Goal: Information Seeking & Learning: Learn about a topic

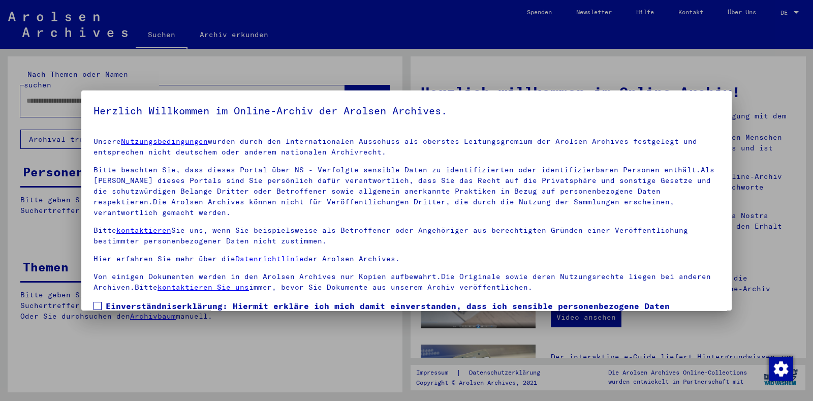
scroll to position [74, 0]
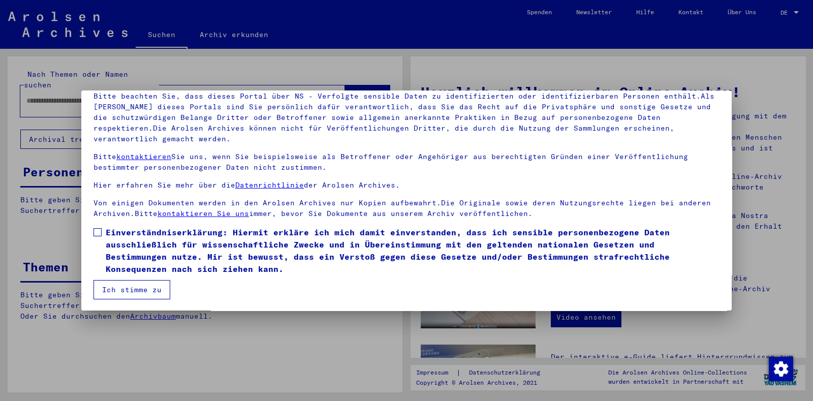
click at [102, 232] on label "Einverständniserklärung: Hiermit erkläre ich mich damit einverstanden, dass ich…" at bounding box center [407, 250] width 626 height 49
click at [110, 291] on button "Ich stimme zu" at bounding box center [132, 289] width 77 height 19
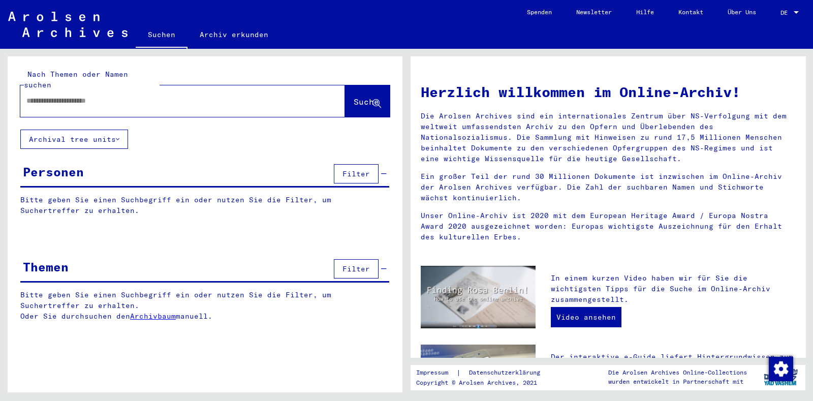
click at [350, 264] on span "Filter" at bounding box center [356, 268] width 27 height 9
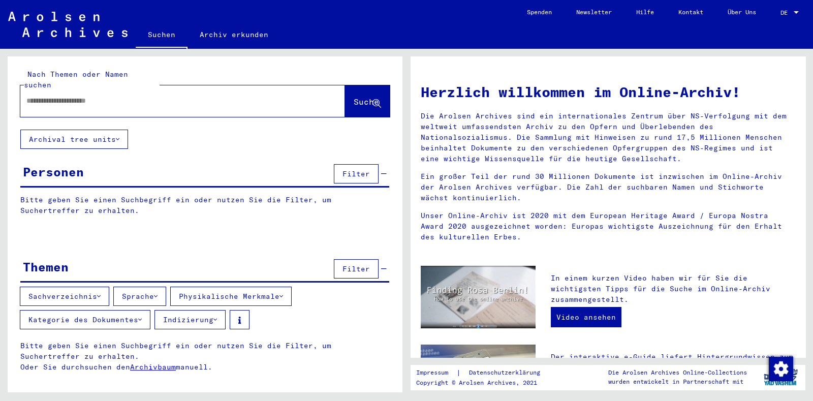
click at [64, 287] on button "Sachverzeichnis" at bounding box center [64, 296] width 89 height 19
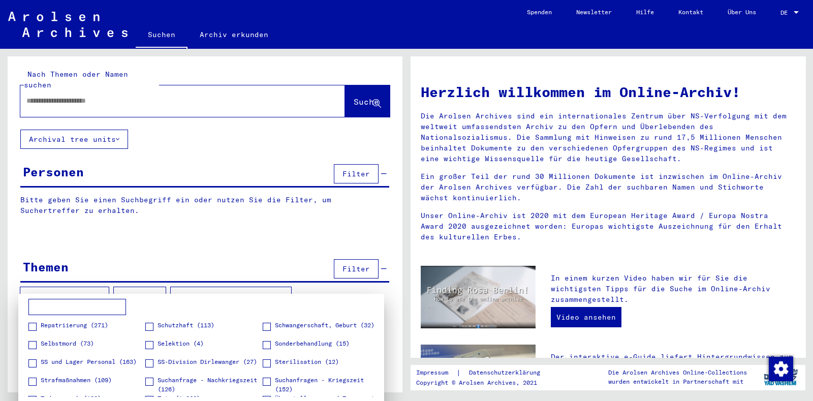
scroll to position [274, 0]
click at [263, 361] on span at bounding box center [267, 363] width 8 height 8
click at [235, 237] on div at bounding box center [406, 200] width 813 height 401
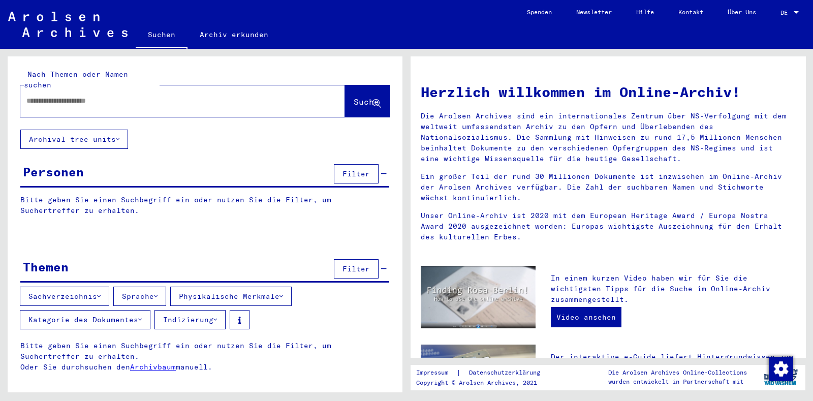
click at [119, 97] on div at bounding box center [167, 100] width 294 height 23
click at [121, 96] on input "text" at bounding box center [170, 101] width 288 height 11
type input "*****"
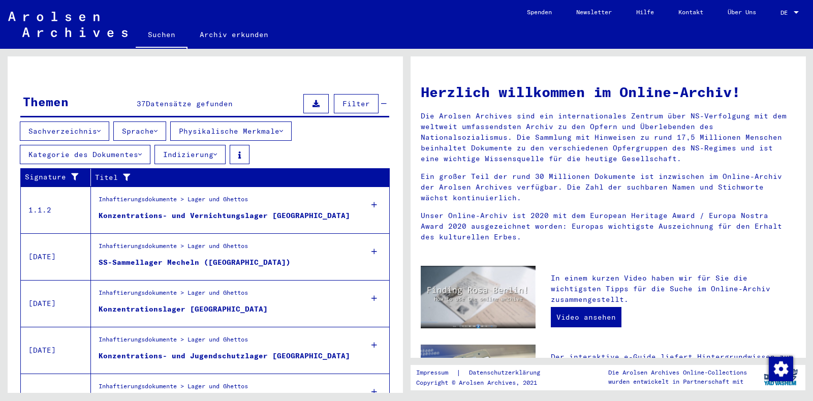
scroll to position [357, 0]
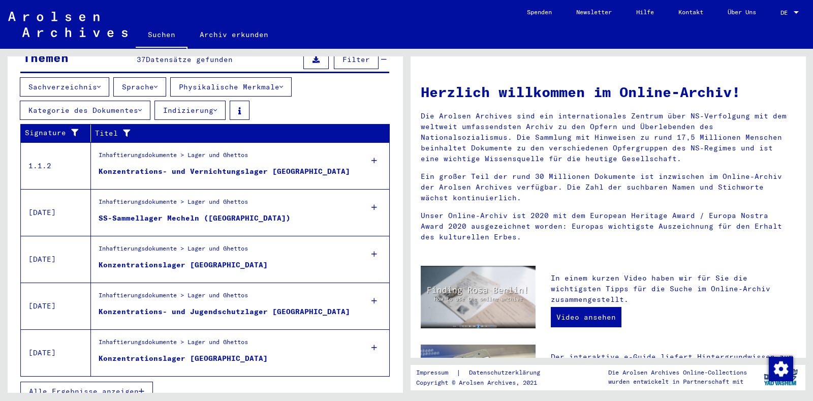
click at [80, 77] on button "Sachverzeichnis" at bounding box center [64, 86] width 89 height 19
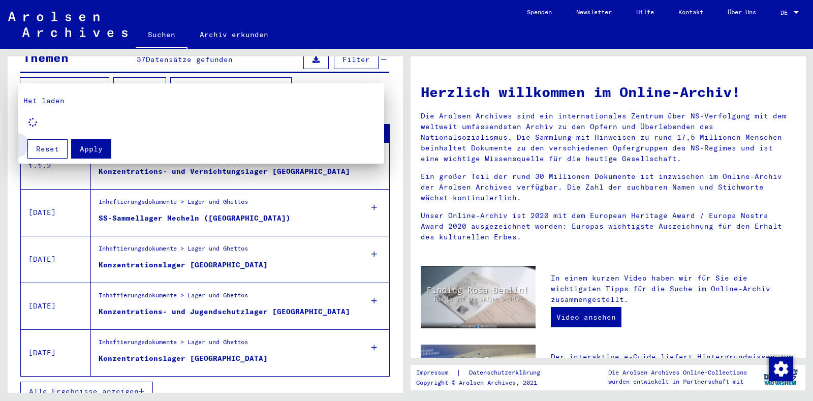
click at [47, 150] on span "Reset" at bounding box center [47, 148] width 23 height 9
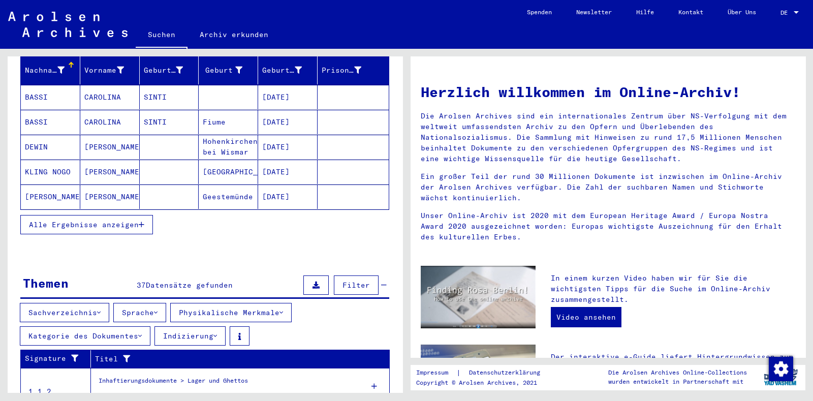
scroll to position [308, 0]
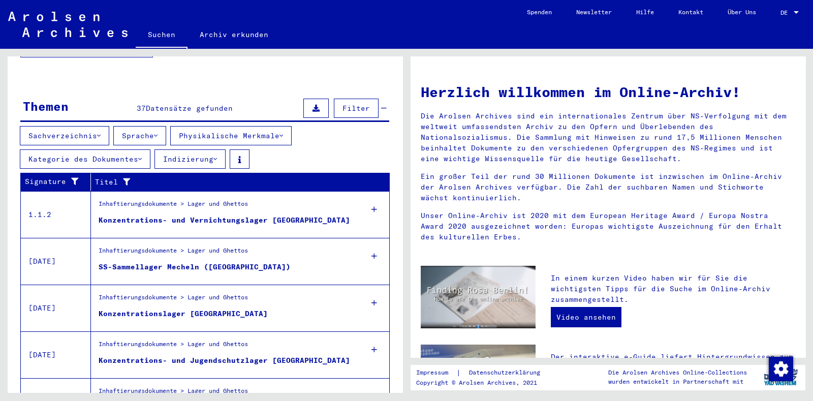
click at [43, 126] on button "Sachverzeichnis" at bounding box center [64, 135] width 89 height 19
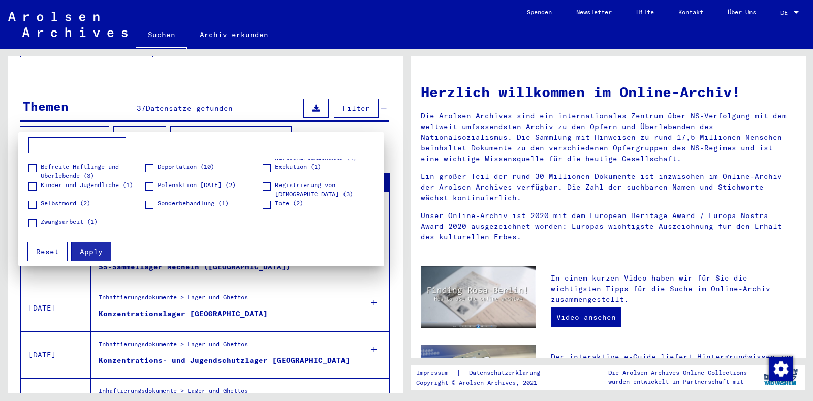
scroll to position [0, 0]
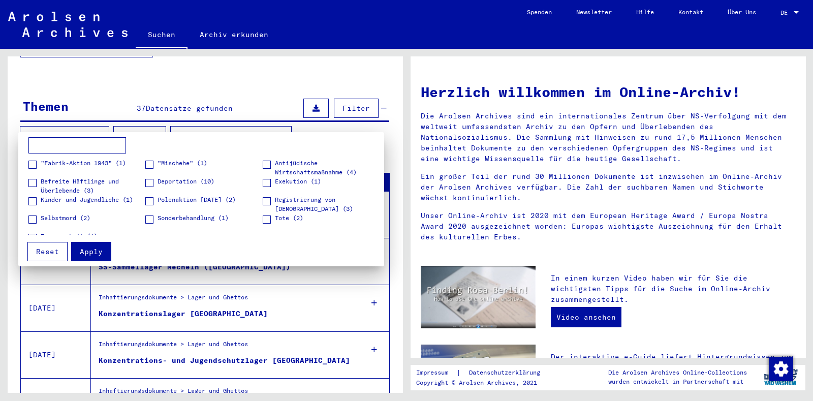
click at [38, 65] on div at bounding box center [406, 200] width 813 height 401
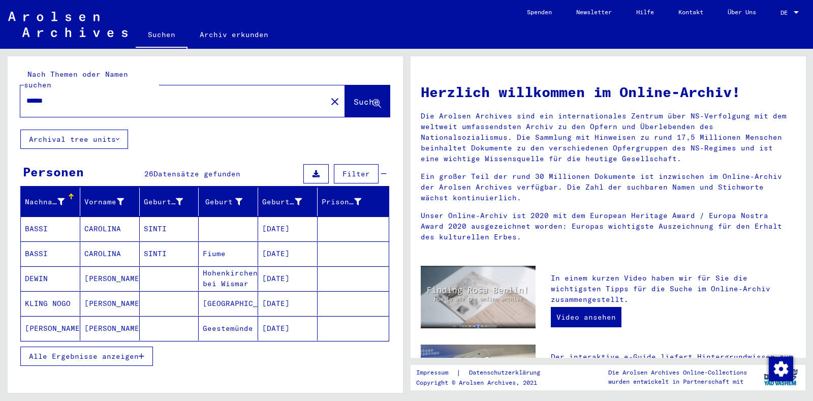
drag, startPoint x: 103, startPoint y: 96, endPoint x: 0, endPoint y: 69, distance: 106.6
click at [0, 69] on div "Nach Themen oder Namen suchen ***** close Suche Archival tree units Personen 26…" at bounding box center [203, 221] width 407 height 344
click at [234, 113] on div "Nach Themen oder Namen suchen ***** close Suche" at bounding box center [205, 92] width 395 height 73
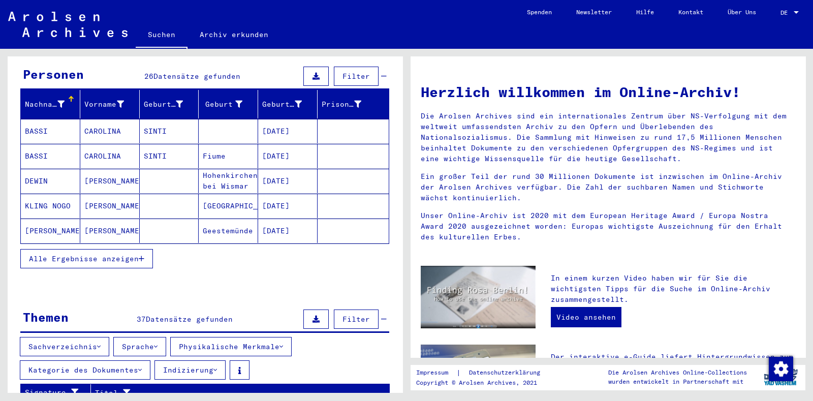
scroll to position [100, 0]
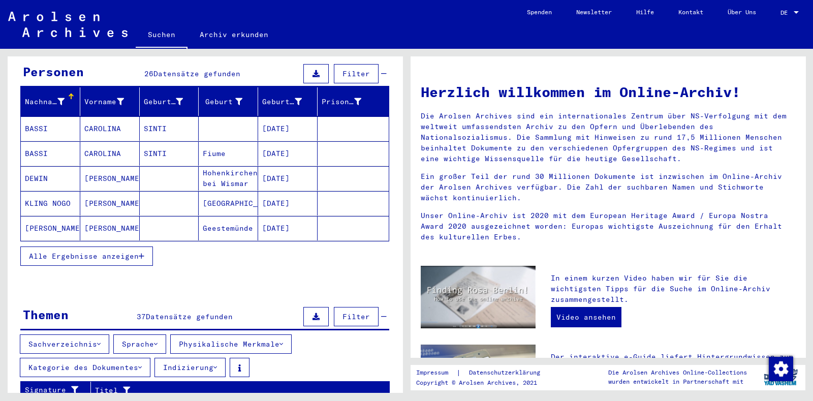
click at [126, 252] on span "Alle Ergebnisse anzeigen" at bounding box center [84, 256] width 110 height 9
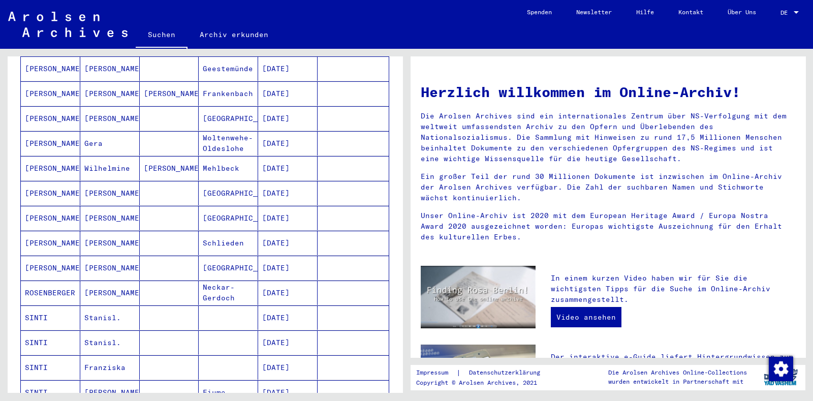
scroll to position [260, 0]
click at [211, 286] on mat-cell "Neckar- Gerdoch" at bounding box center [228, 292] width 59 height 24
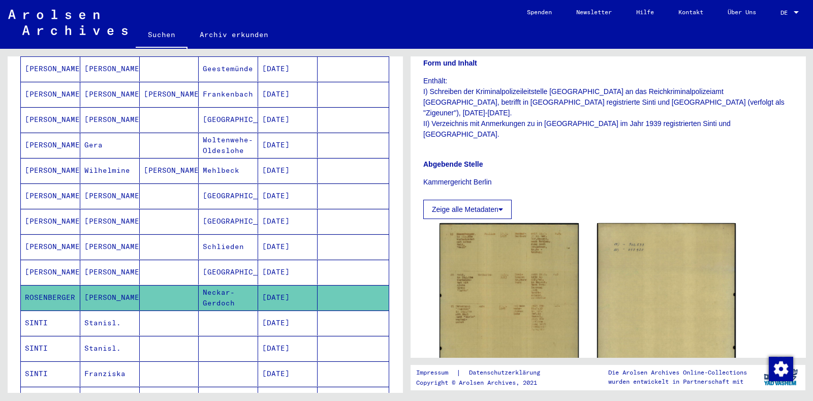
scroll to position [191, 0]
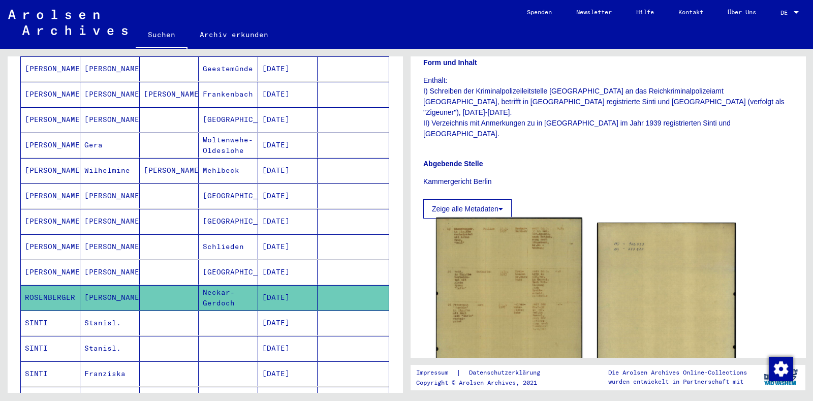
click at [495, 266] on img at bounding box center [509, 321] width 146 height 208
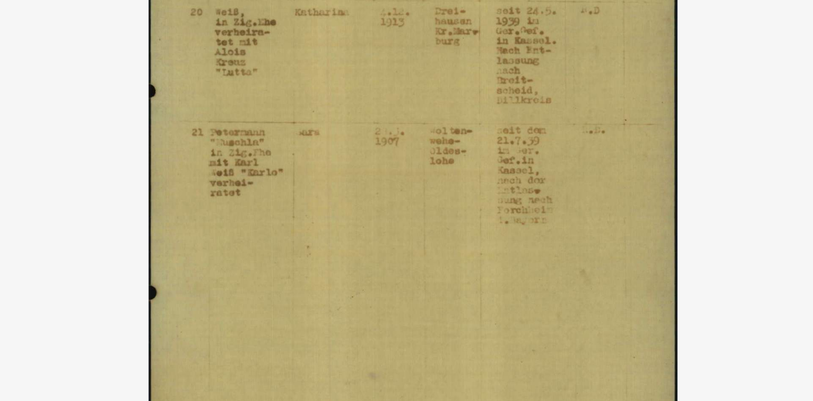
drag, startPoint x: 402, startPoint y: 164, endPoint x: 402, endPoint y: 186, distance: 22.4
click at [402, 186] on img at bounding box center [406, 174] width 581 height 299
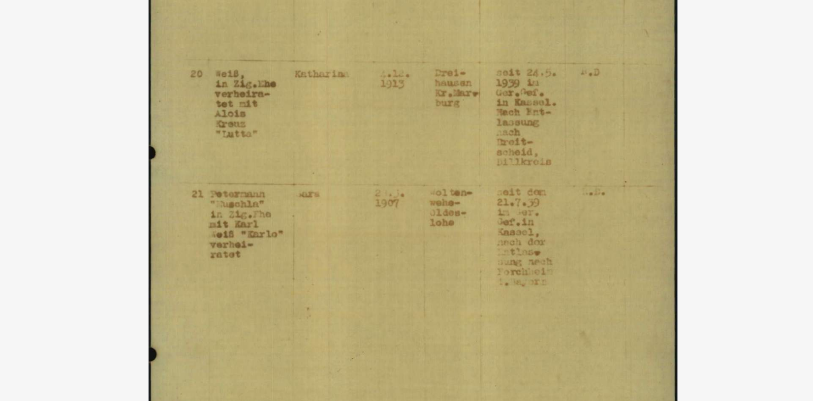
drag, startPoint x: 471, startPoint y: 107, endPoint x: 468, endPoint y: 153, distance: 45.8
click at [468, 153] on img at bounding box center [406, 174] width 581 height 299
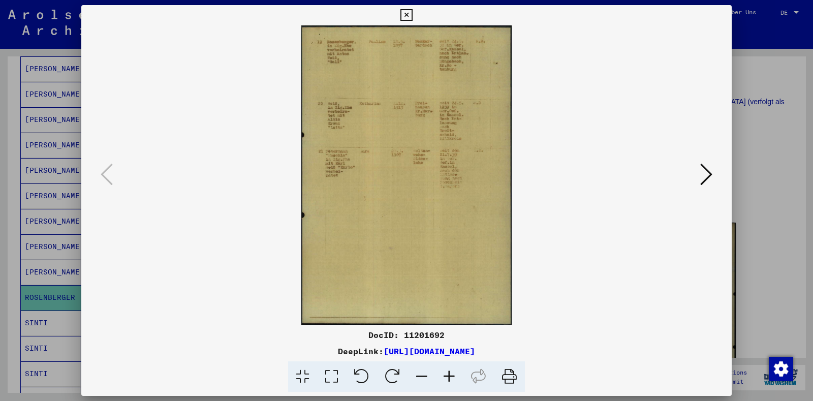
click at [407, 14] on icon at bounding box center [406, 15] width 12 height 12
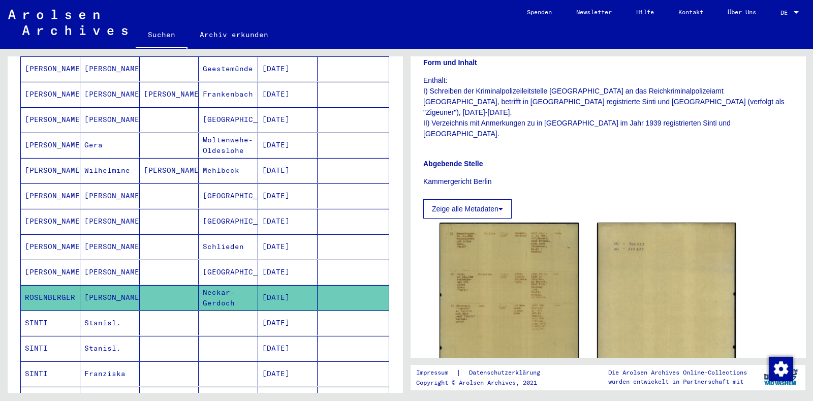
click at [99, 310] on mat-cell "Stanisl." at bounding box center [109, 322] width 59 height 25
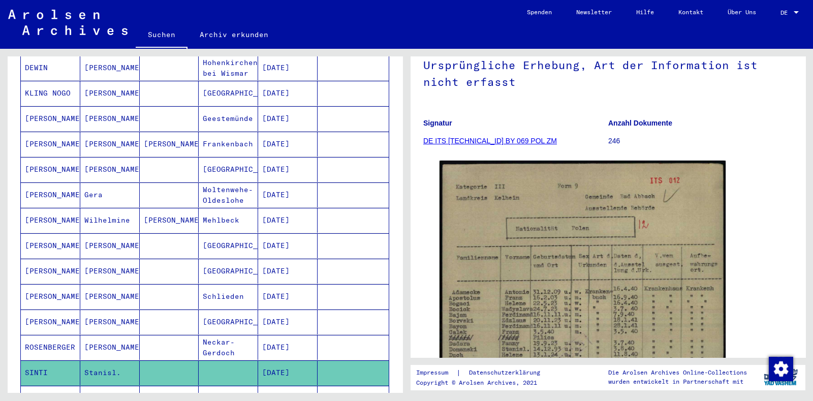
scroll to position [209, 0]
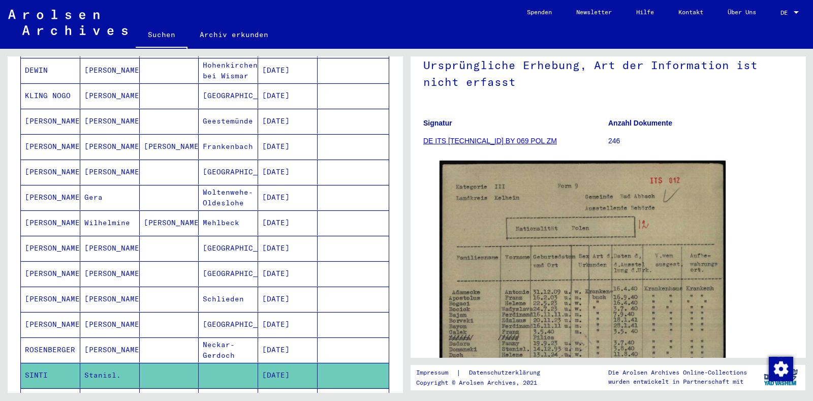
click at [151, 136] on mat-cell "[PERSON_NAME]" at bounding box center [169, 146] width 59 height 25
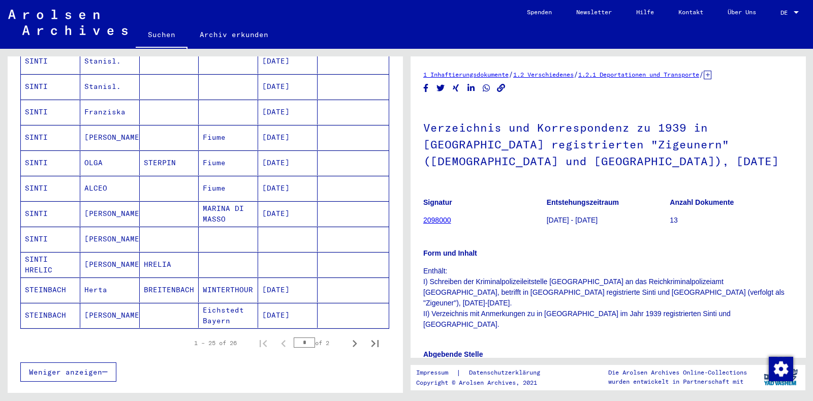
scroll to position [524, 0]
click at [102, 302] on mat-cell "[PERSON_NAME]" at bounding box center [109, 314] width 59 height 25
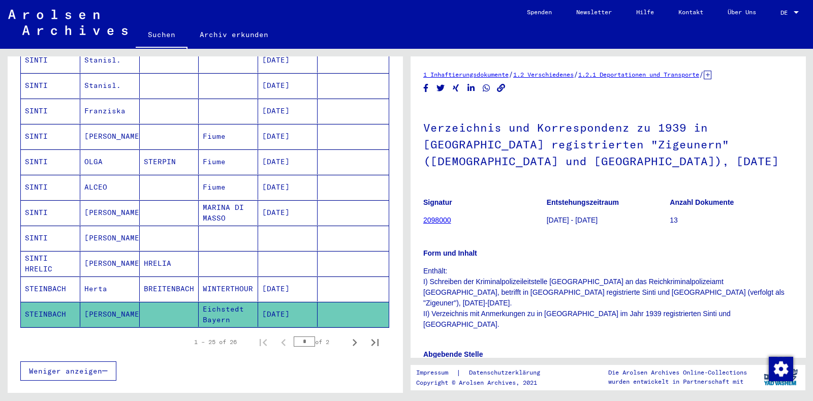
click at [111, 276] on mat-cell "Herta" at bounding box center [109, 288] width 59 height 25
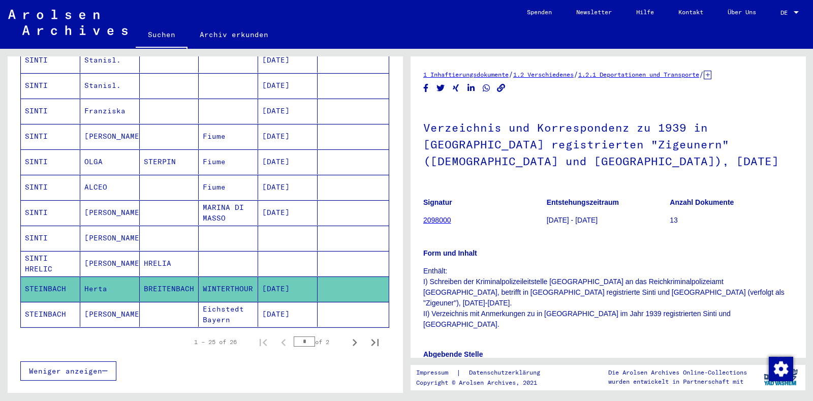
click at [112, 302] on mat-cell "[PERSON_NAME]" at bounding box center [109, 314] width 59 height 25
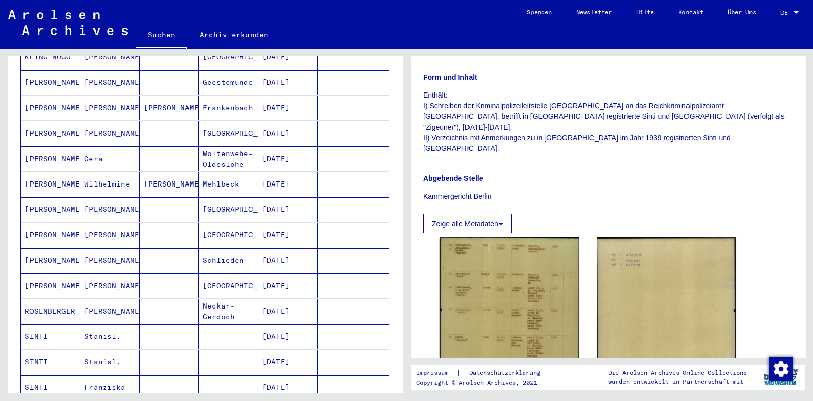
scroll to position [247, 0]
click at [477, 214] on button "Zeige alle Metadaten" at bounding box center [467, 223] width 88 height 19
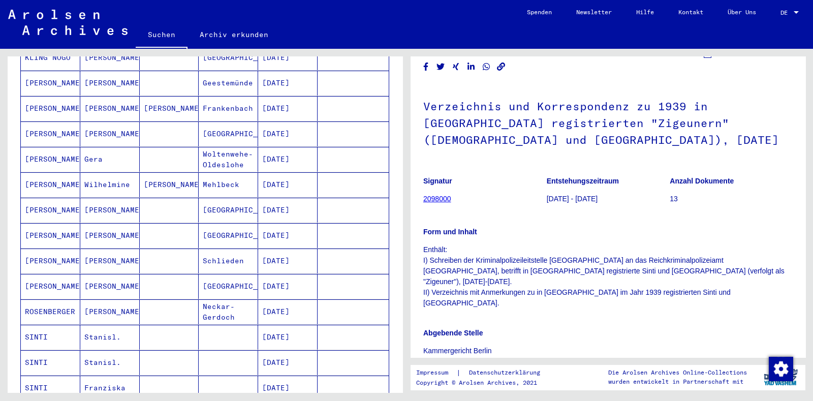
scroll to position [0, 0]
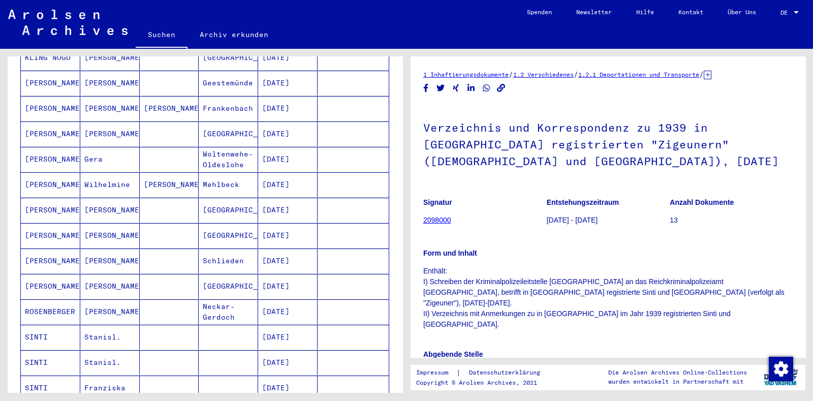
click at [711, 73] on icon at bounding box center [708, 75] width 8 height 9
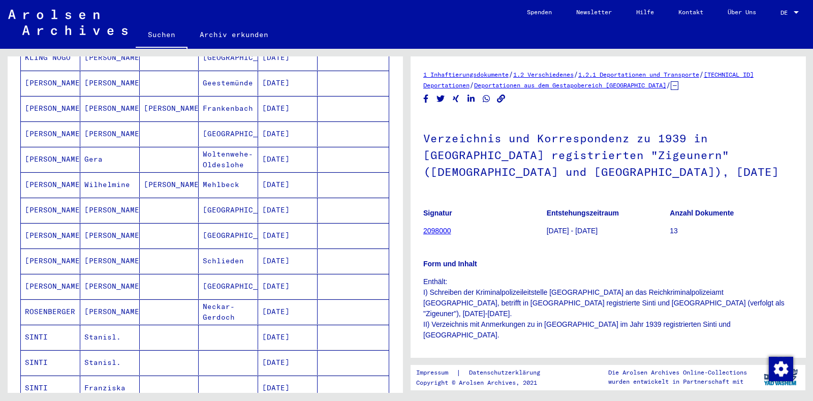
click at [571, 85] on link "Deportationen aus dem Gestapobereich [GEOGRAPHIC_DATA]" at bounding box center [570, 85] width 192 height 8
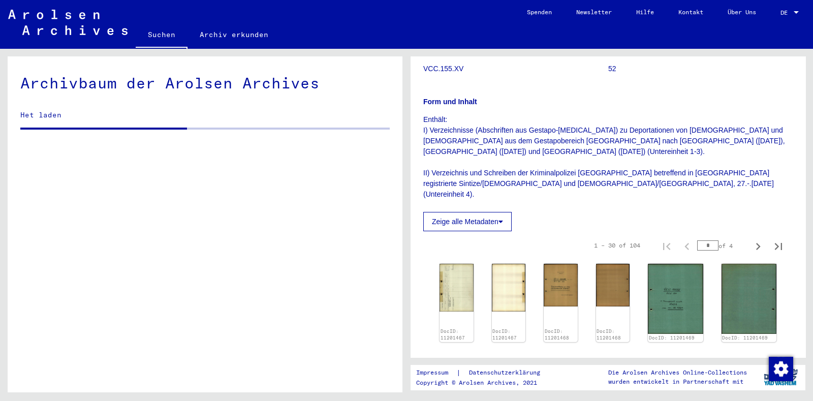
scroll to position [665, 0]
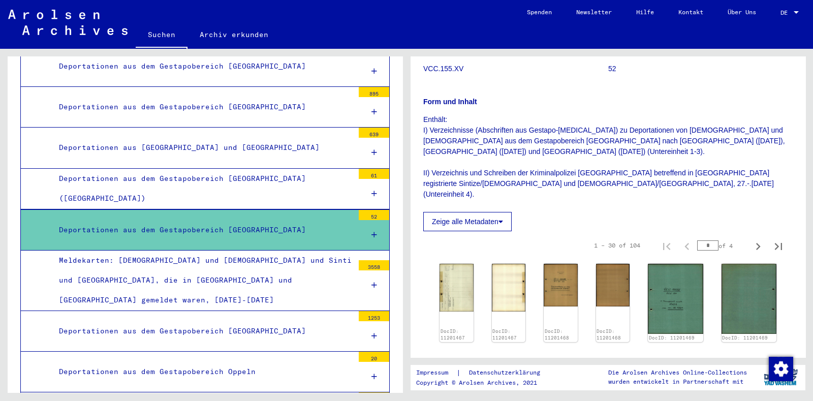
drag, startPoint x: 483, startPoint y: 191, endPoint x: 460, endPoint y: 190, distance: 22.9
click at [460, 212] on button "Zeige alle Metadaten" at bounding box center [467, 221] width 88 height 19
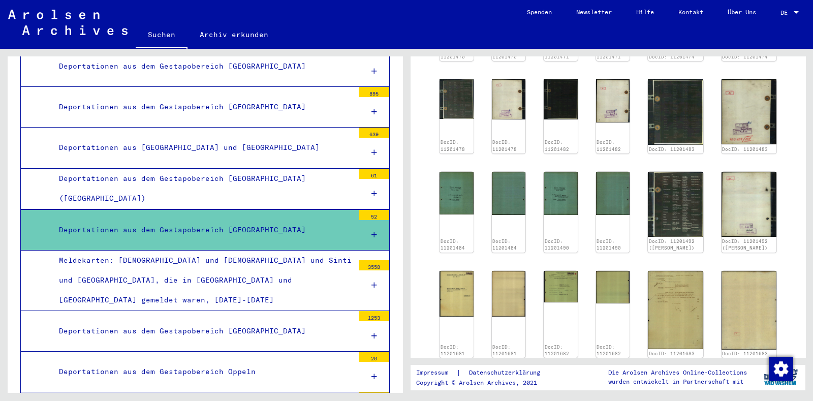
scroll to position [602, 0]
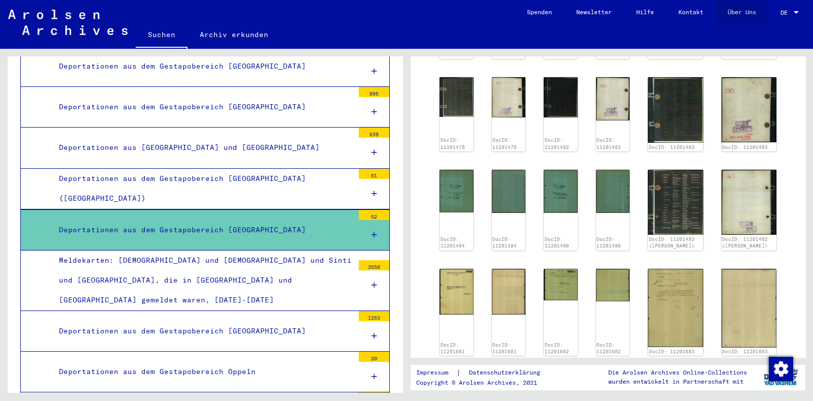
click at [732, 22] on link "Über Uns" at bounding box center [742, 12] width 53 height 24
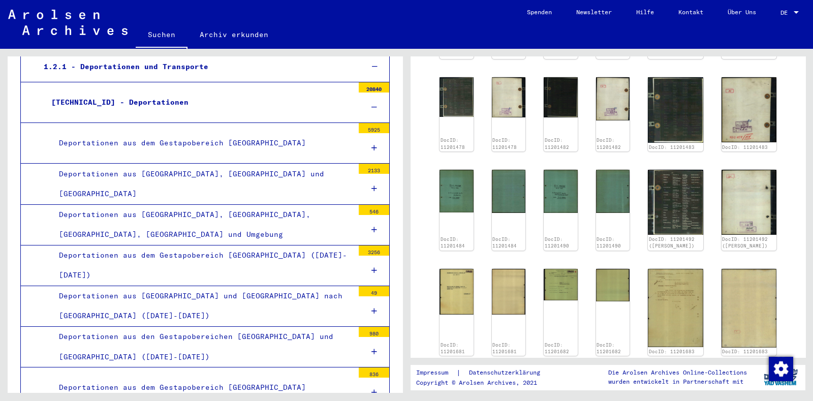
scroll to position [0, 0]
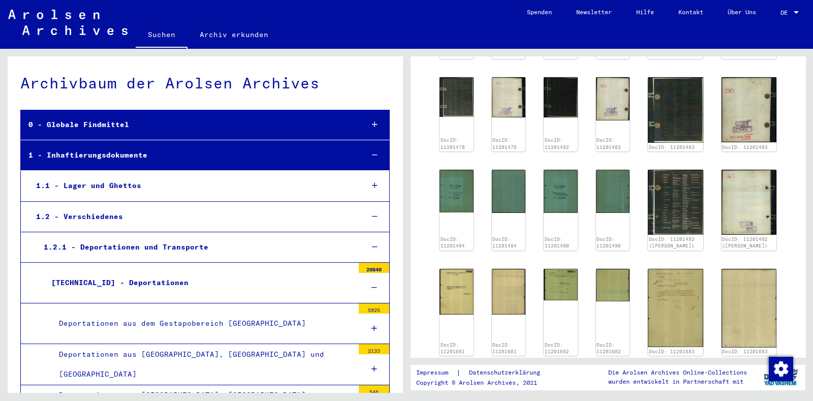
click at [234, 39] on link "Archiv erkunden" at bounding box center [234, 34] width 93 height 24
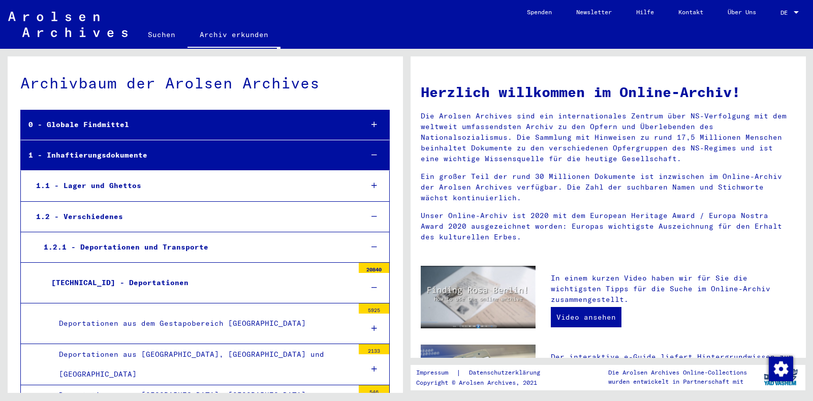
click at [162, 36] on link "Suchen" at bounding box center [162, 34] width 52 height 24
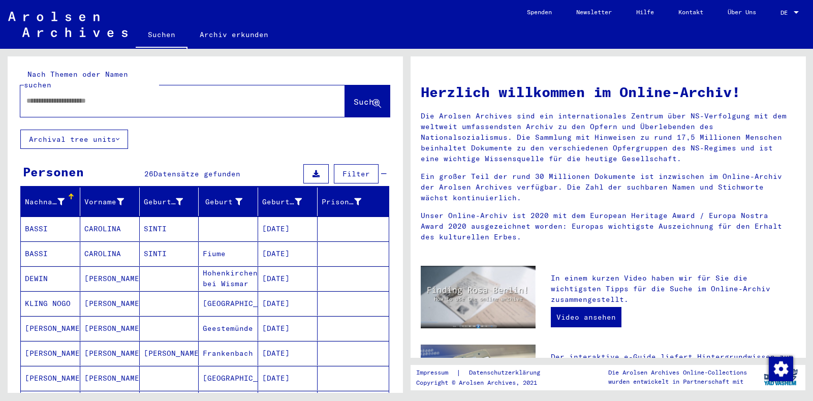
click at [132, 96] on input "text" at bounding box center [170, 101] width 288 height 11
type input "**********"
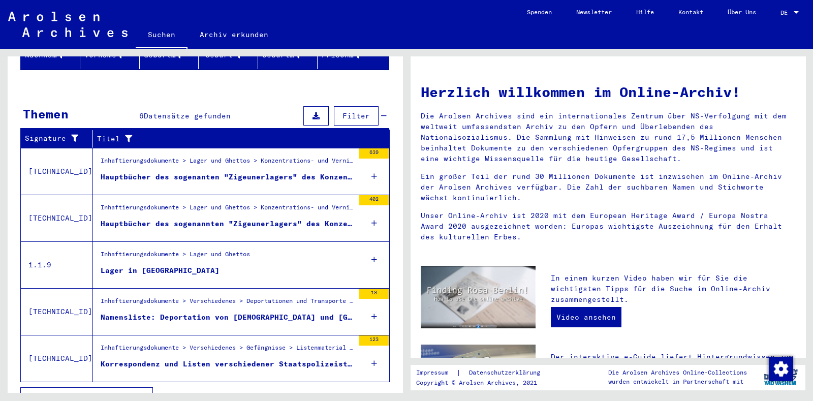
scroll to position [153, 0]
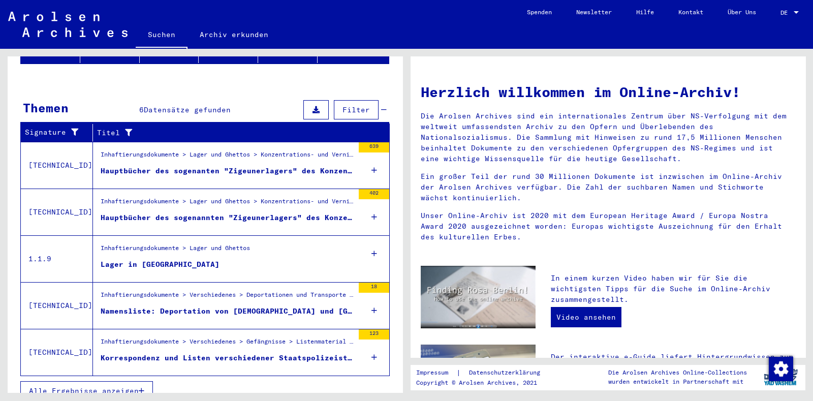
click at [90, 383] on button "Alle Ergebnisse anzeigen" at bounding box center [86, 390] width 133 height 19
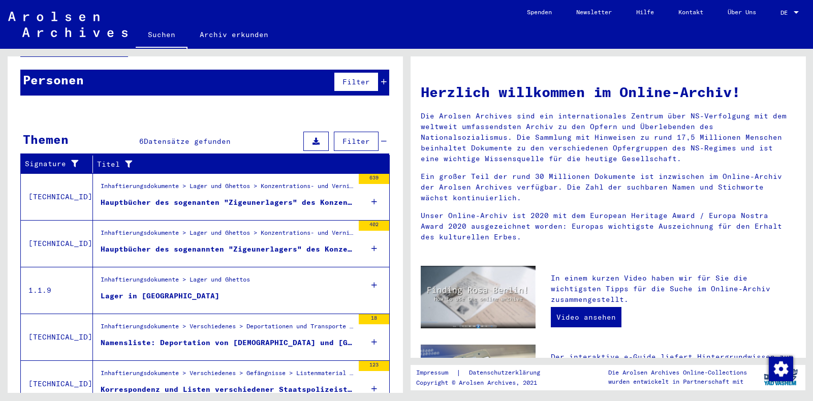
scroll to position [89, 0]
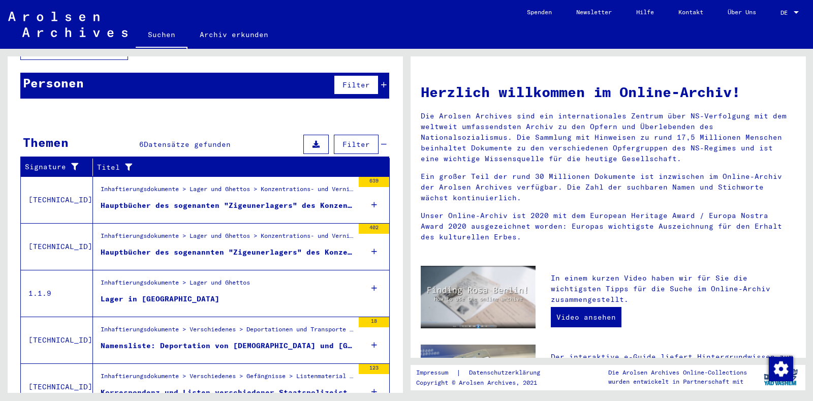
click at [182, 187] on figure "Inhaftierungsdokumente > Lager und Ghettos > Konzentrations- und Vernichtungsla…" at bounding box center [227, 191] width 253 height 15
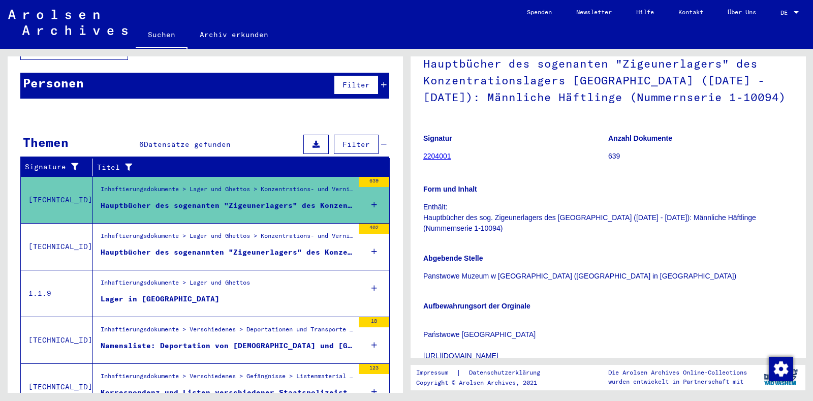
scroll to position [90, 0]
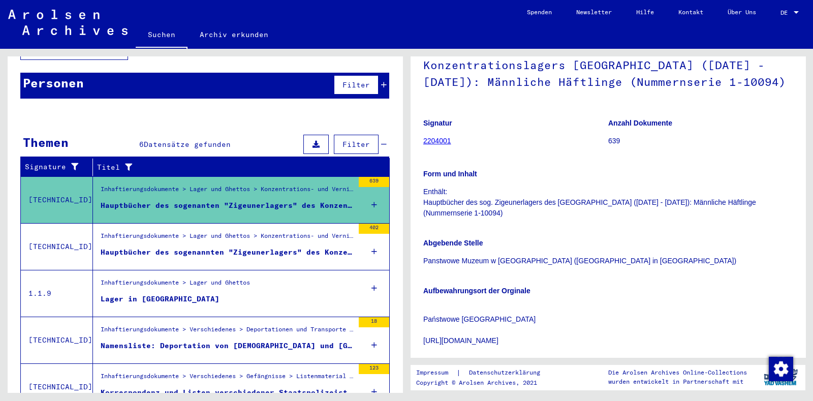
click at [236, 247] on div "Hauptbücher des sogenannten "Zigeunerlagers" des Konzentrationslagers [GEOGRAPH…" at bounding box center [227, 252] width 253 height 11
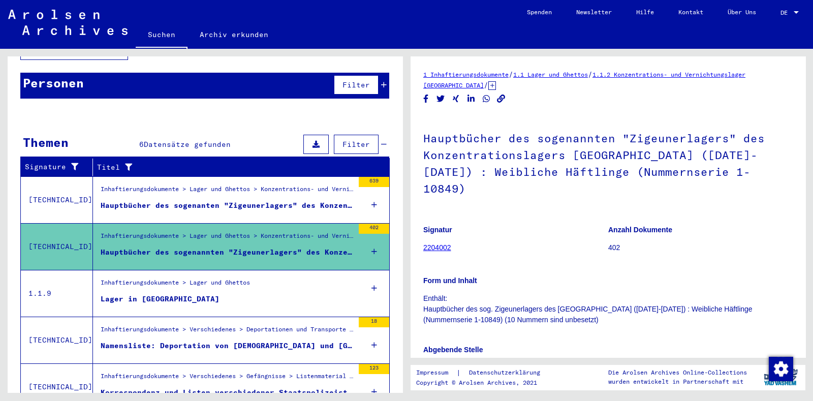
click at [202, 278] on div "Inhaftierungsdokumente > Lager und Ghettos" at bounding box center [175, 285] width 149 height 14
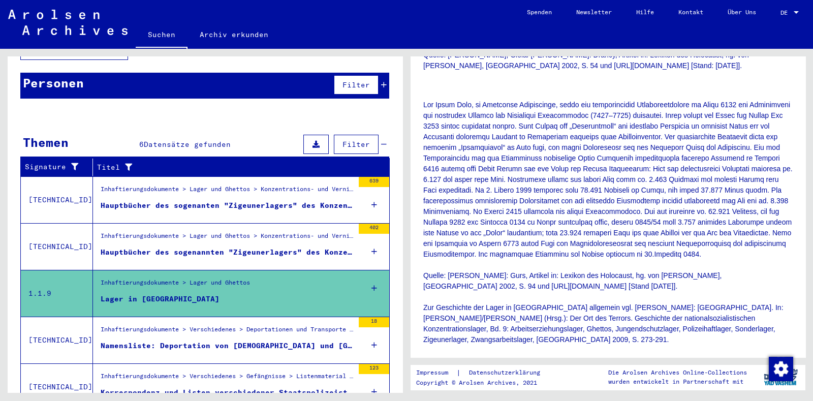
scroll to position [720, 0]
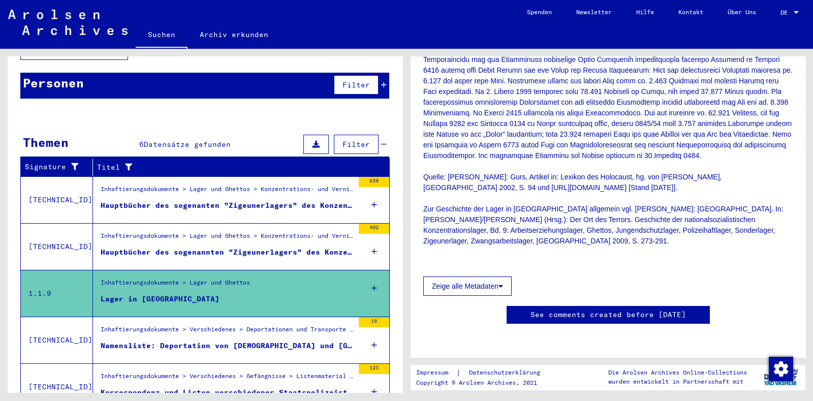
click at [142, 326] on div "Inhaftierungsdokumente > Verschiedenes > Deportationen und Transporte > Deporta…" at bounding box center [227, 332] width 253 height 14
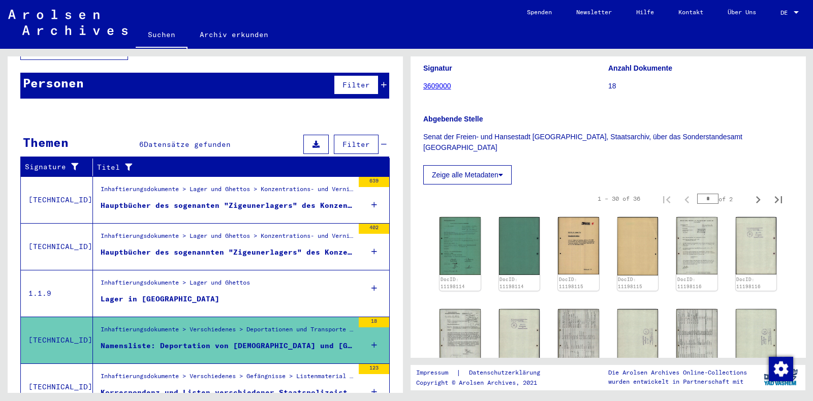
scroll to position [90, 0]
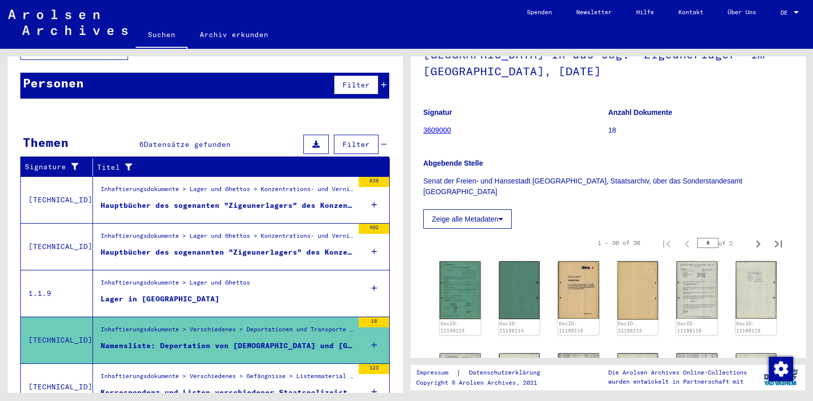
click at [483, 209] on button "Zeige alle Metadaten" at bounding box center [467, 218] width 88 height 19
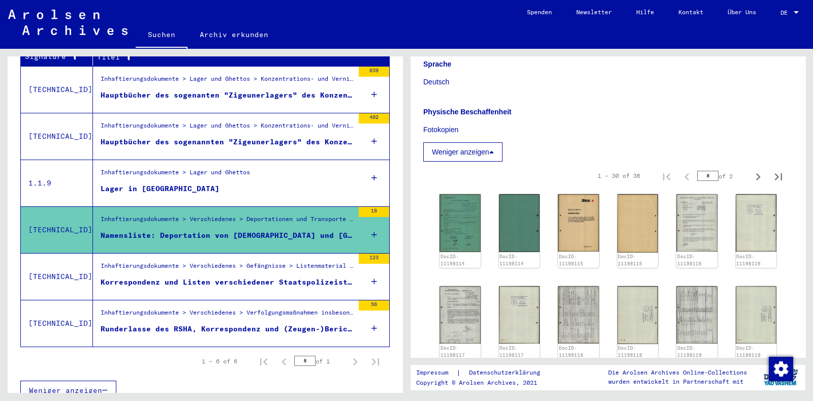
scroll to position [250, 0]
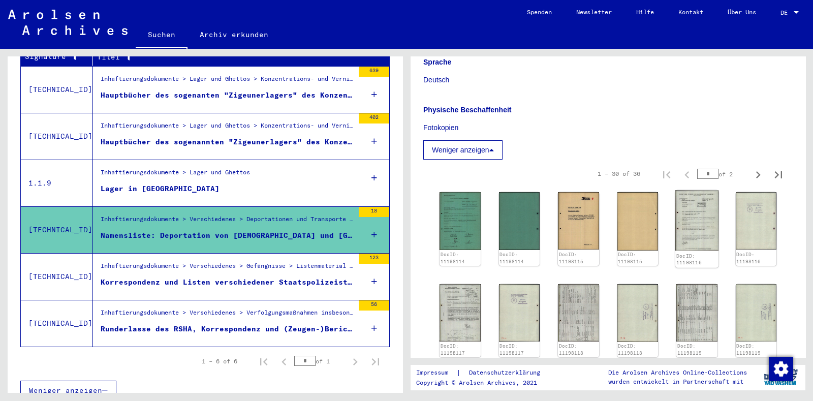
click at [691, 207] on img at bounding box center [696, 221] width 43 height 60
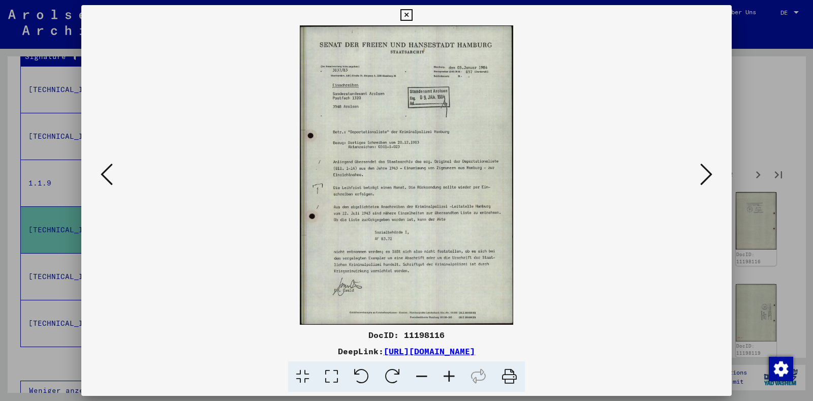
click at [587, 14] on div "DocID: 11198116 DeepLink: [URL][DOMAIN_NAME]" at bounding box center [406, 198] width 650 height 387
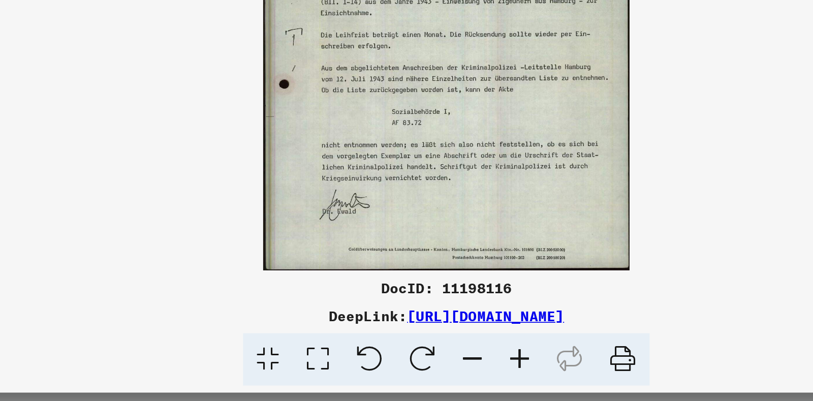
scroll to position [0, 0]
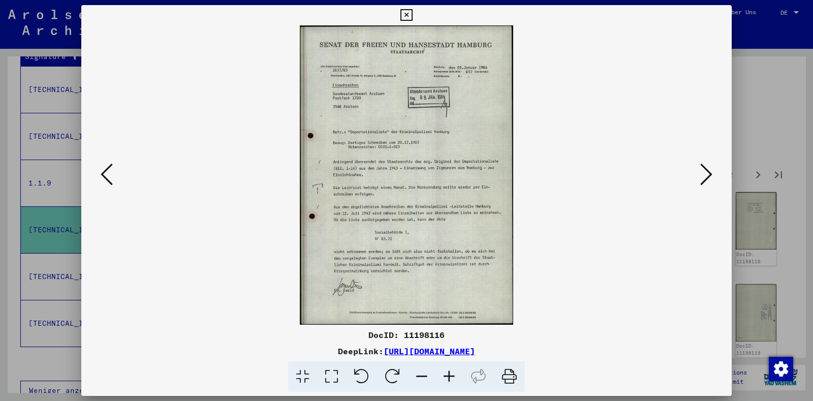
click at [704, 179] on icon at bounding box center [706, 174] width 12 height 24
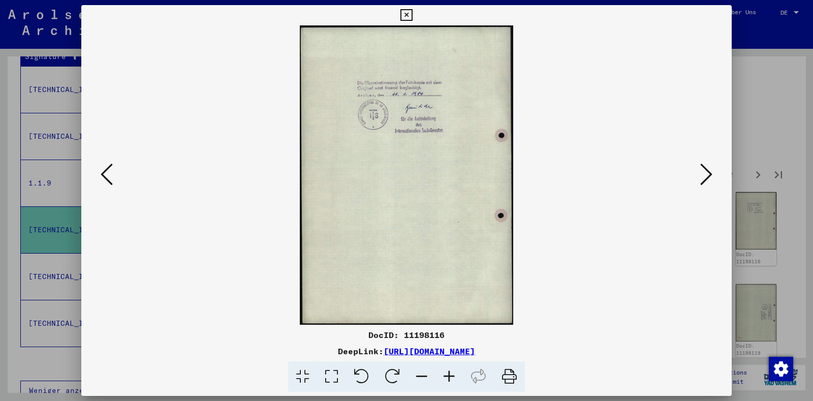
click at [704, 179] on icon at bounding box center [706, 174] width 12 height 24
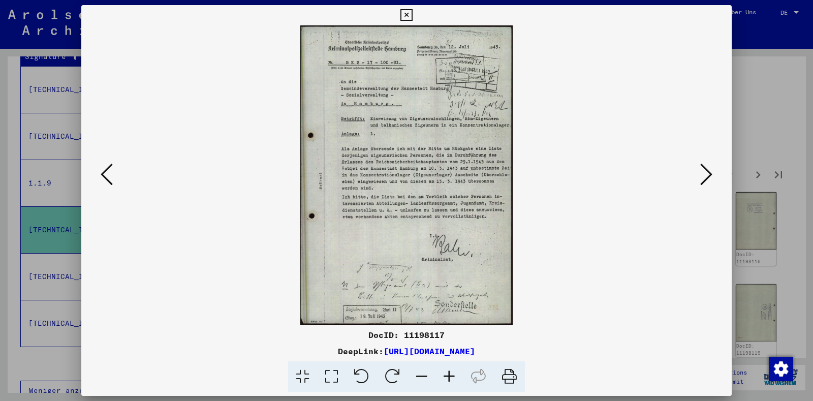
click at [705, 176] on icon at bounding box center [706, 174] width 12 height 24
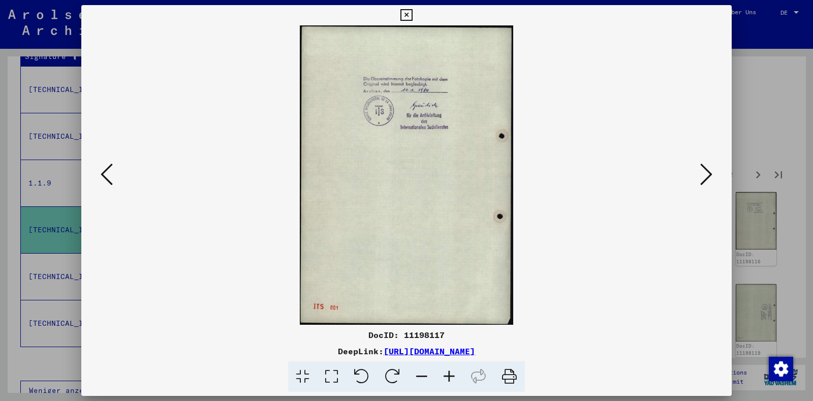
click at [705, 176] on icon at bounding box center [706, 174] width 12 height 24
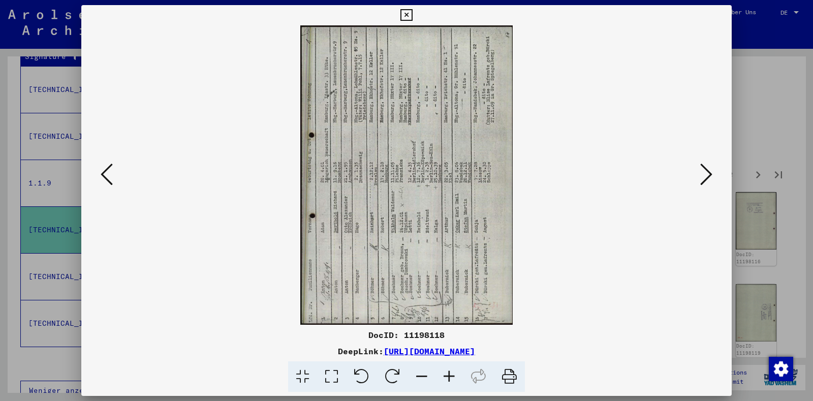
click at [383, 374] on icon at bounding box center [392, 376] width 31 height 31
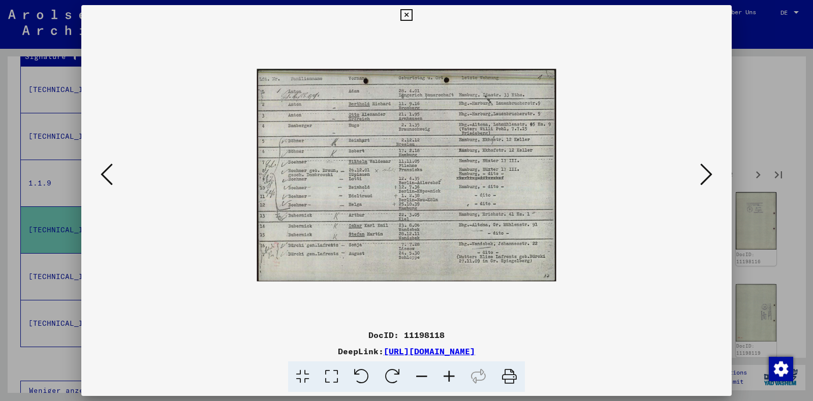
click at [401, 18] on icon at bounding box center [406, 15] width 12 height 12
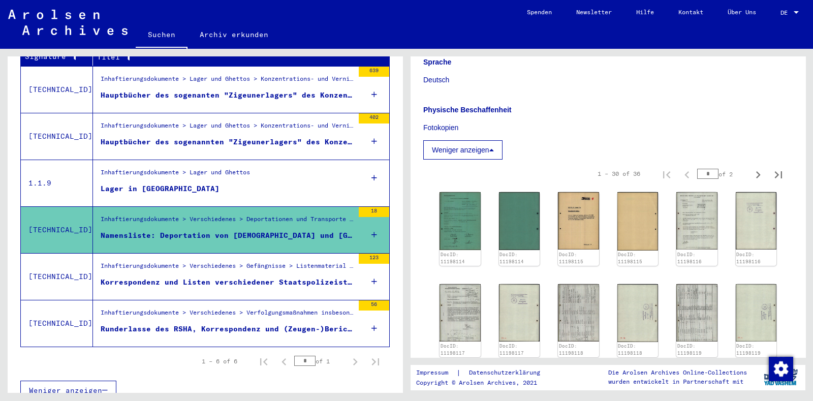
click at [206, 277] on div "Korrespondenz und Listen verschiedener Staatspolizeistellen und Kriminalpolizei…" at bounding box center [227, 282] width 253 height 11
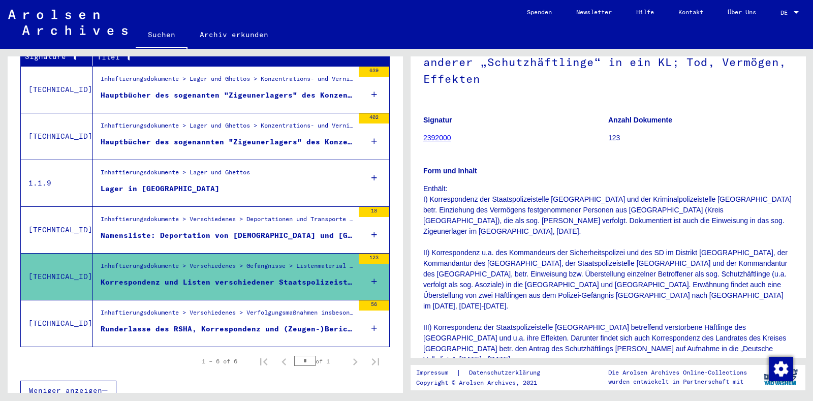
scroll to position [146, 0]
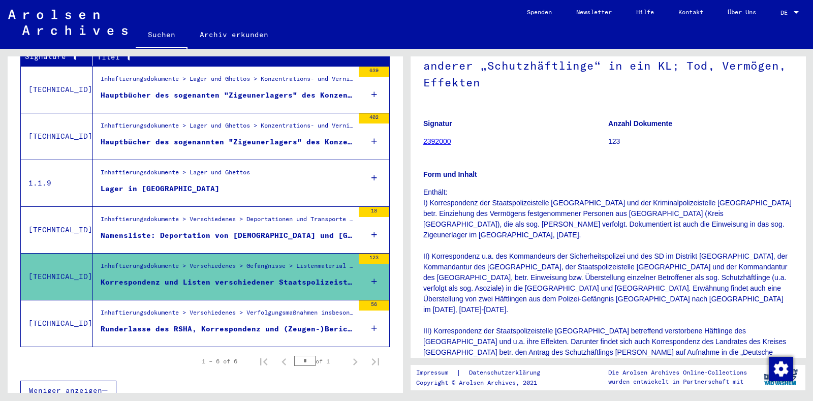
click at [221, 309] on figure "Inhaftierungsdokumente > Verschiedenes > Verfolgungsmaßnahmen insbesondere auße…" at bounding box center [227, 315] width 253 height 15
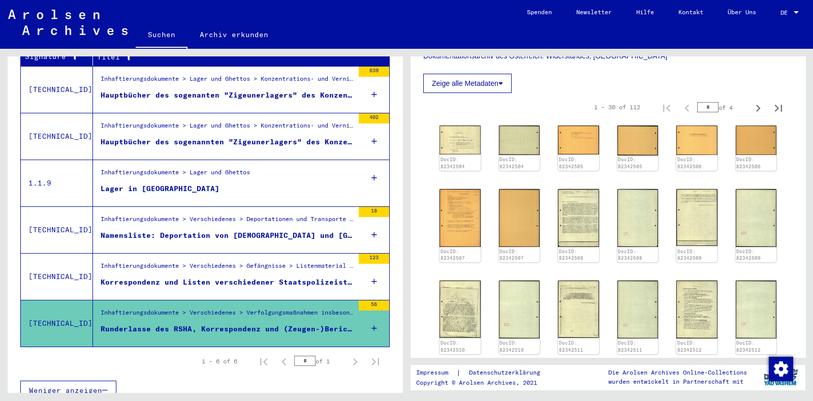
scroll to position [323, 0]
click at [576, 216] on img at bounding box center [578, 216] width 43 height 60
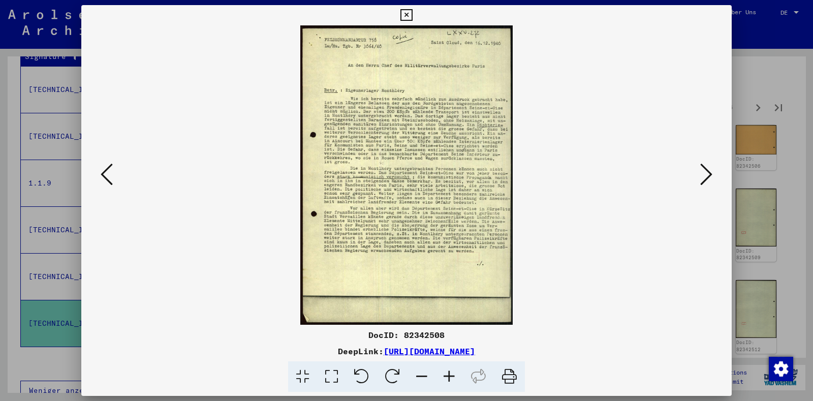
click at [401, 16] on icon at bounding box center [406, 15] width 12 height 12
